Goal: Navigation & Orientation: Find specific page/section

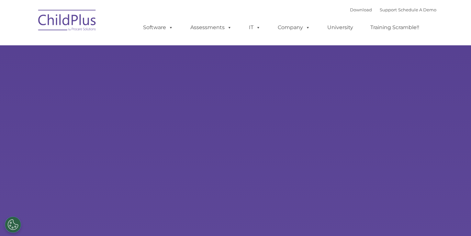
select select "MEDIUM"
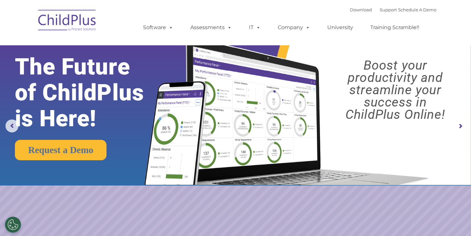
click at [69, 26] on img at bounding box center [67, 21] width 65 height 32
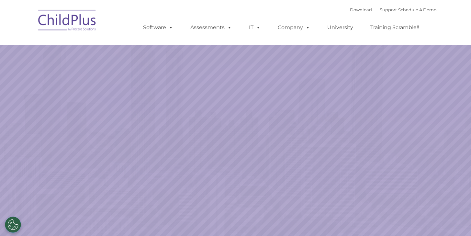
select select "MEDIUM"
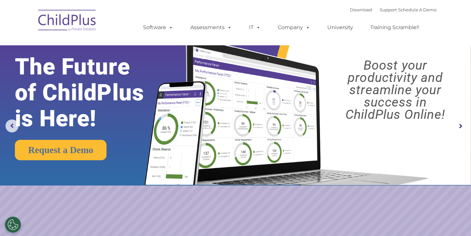
click at [59, 19] on img at bounding box center [67, 21] width 65 height 32
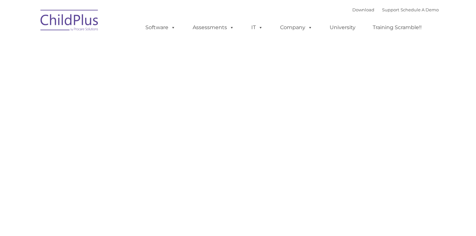
type input ""
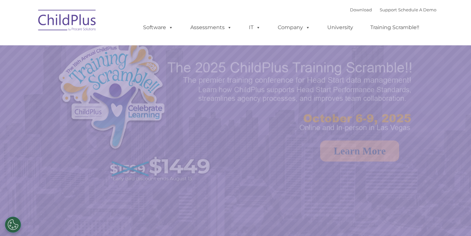
select select "MEDIUM"
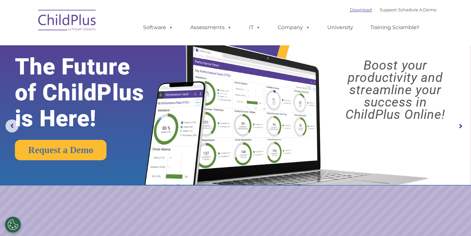
click at [350, 8] on link "Download" at bounding box center [361, 9] width 22 height 5
